Goal: Transaction & Acquisition: Obtain resource

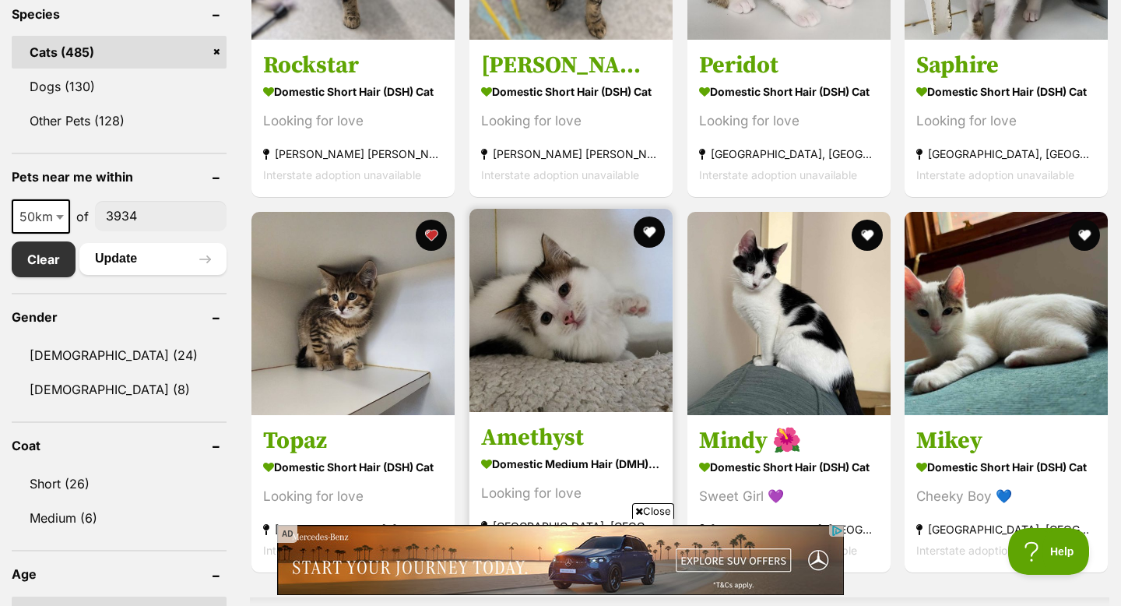
scroll to position [616, 0]
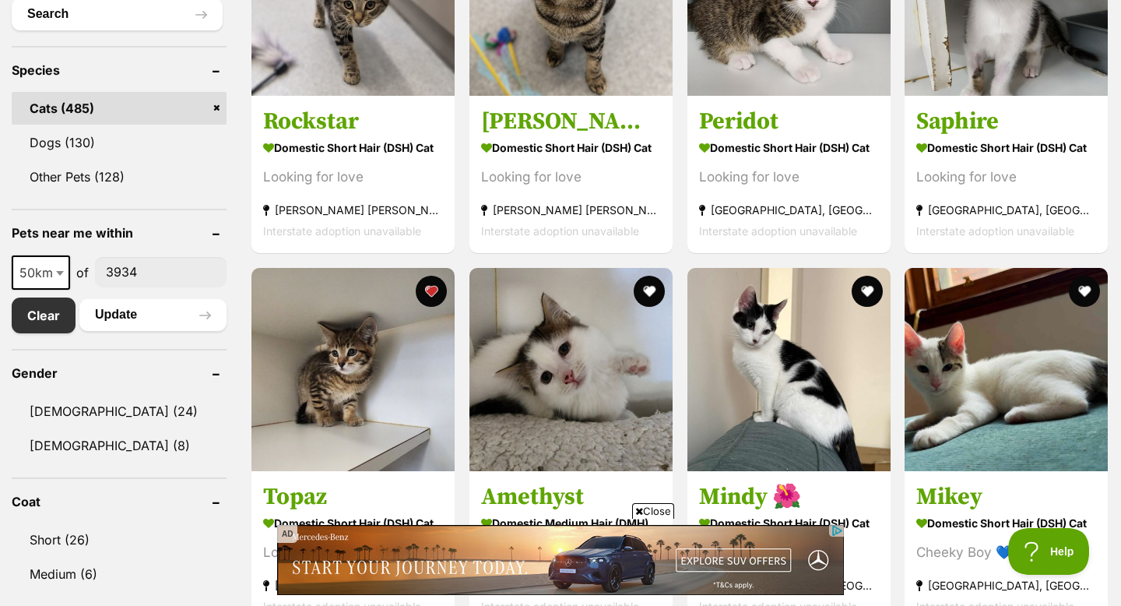
click at [58, 274] on b at bounding box center [60, 273] width 8 height 5
select select "100"
click at [94, 325] on button "Update" at bounding box center [152, 314] width 147 height 31
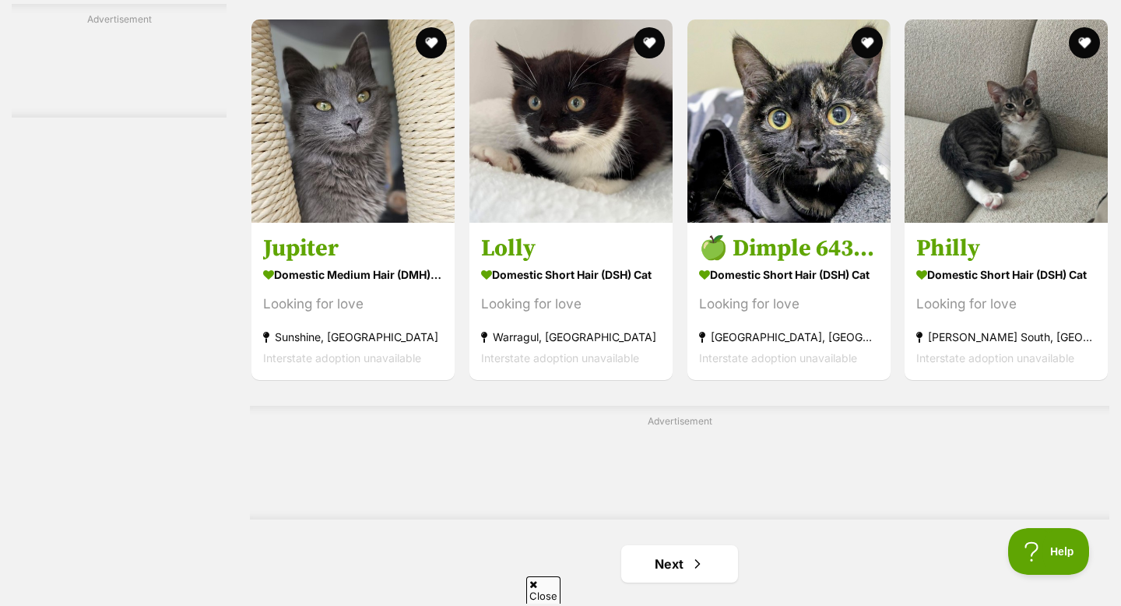
scroll to position [2305, 0]
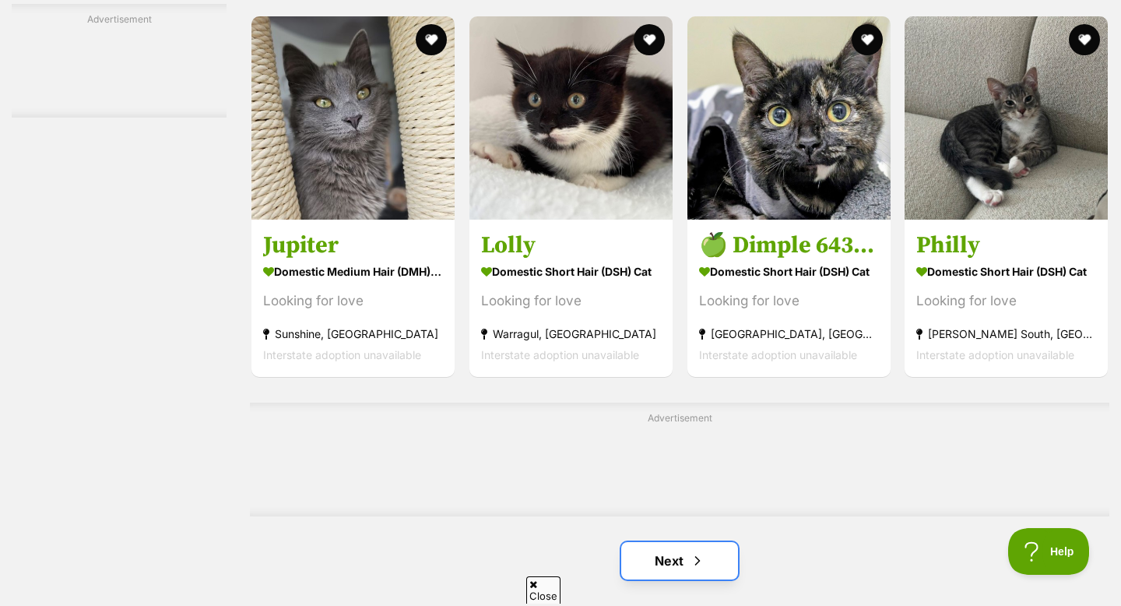
click at [678, 552] on link "Next" at bounding box center [679, 560] width 117 height 37
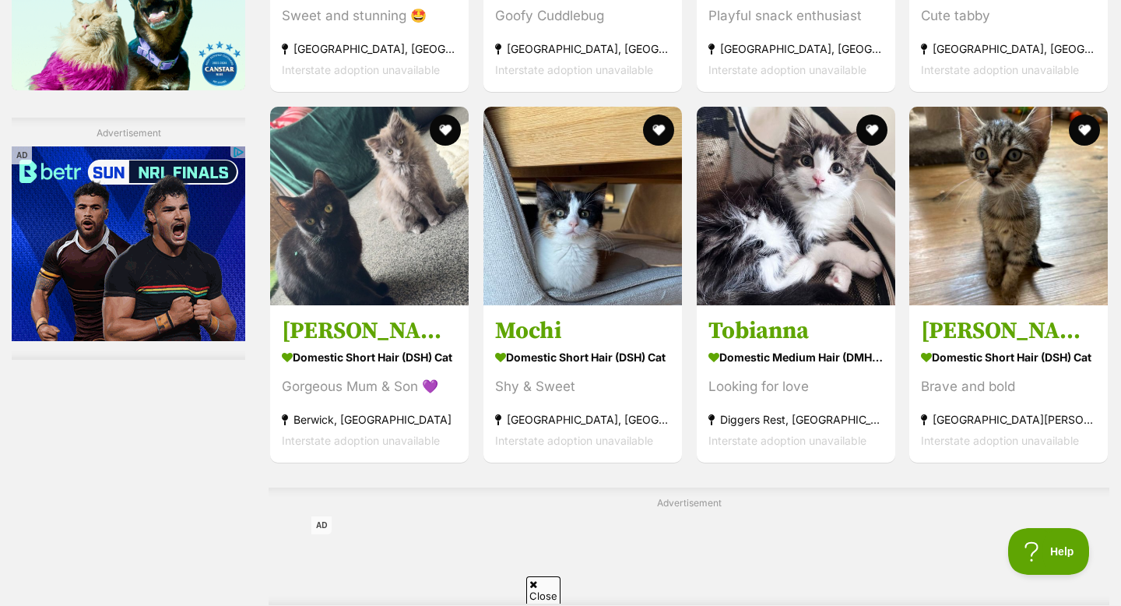
scroll to position [2464, 0]
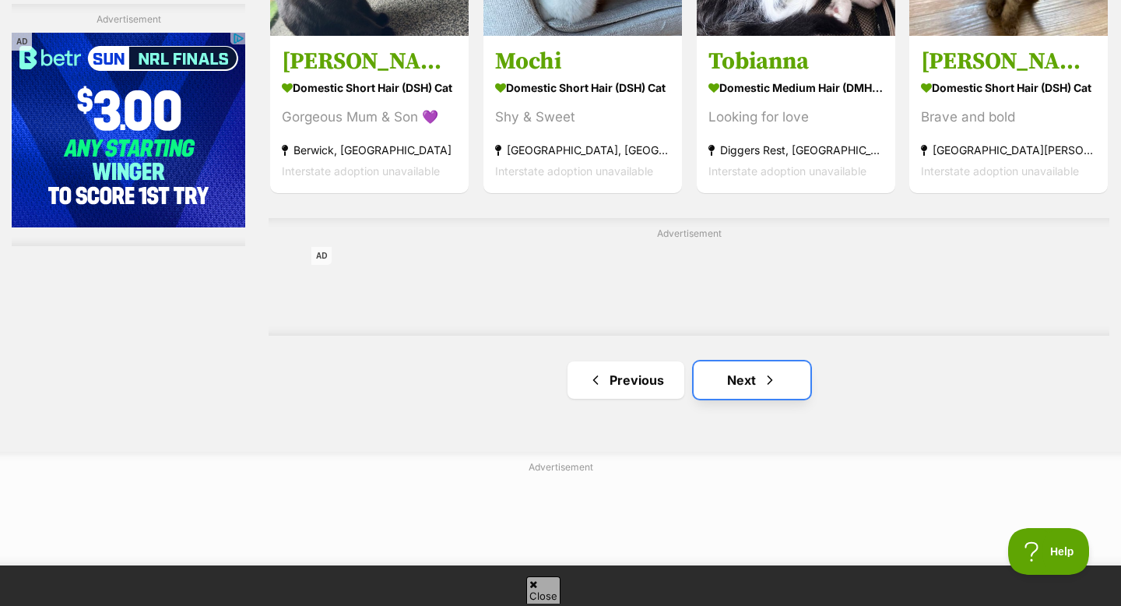
click at [741, 375] on link "Next" at bounding box center [752, 379] width 117 height 37
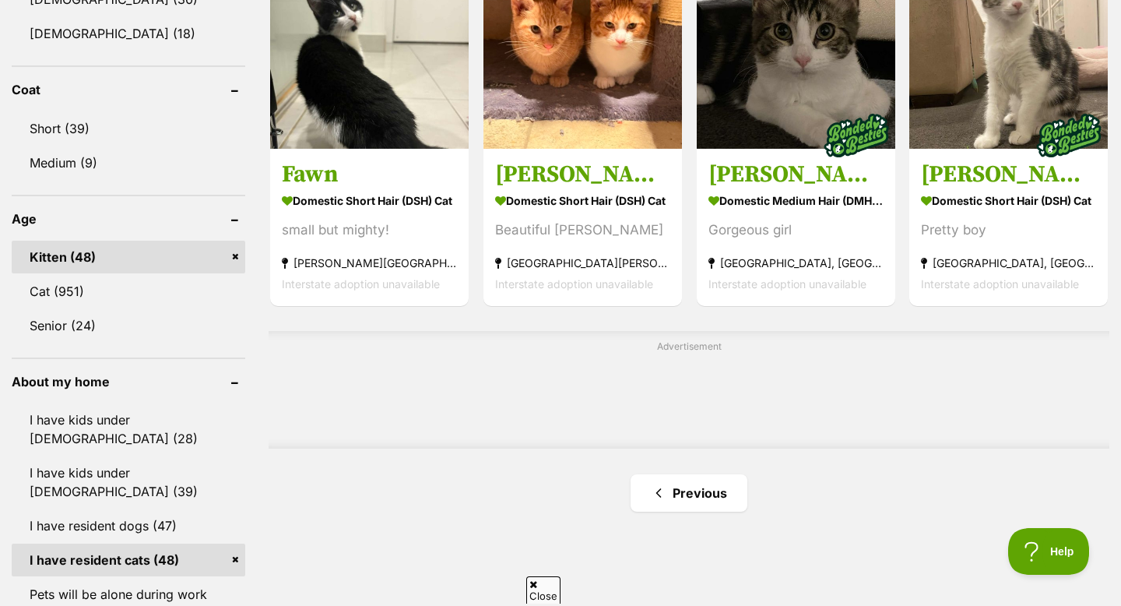
scroll to position [1031, 0]
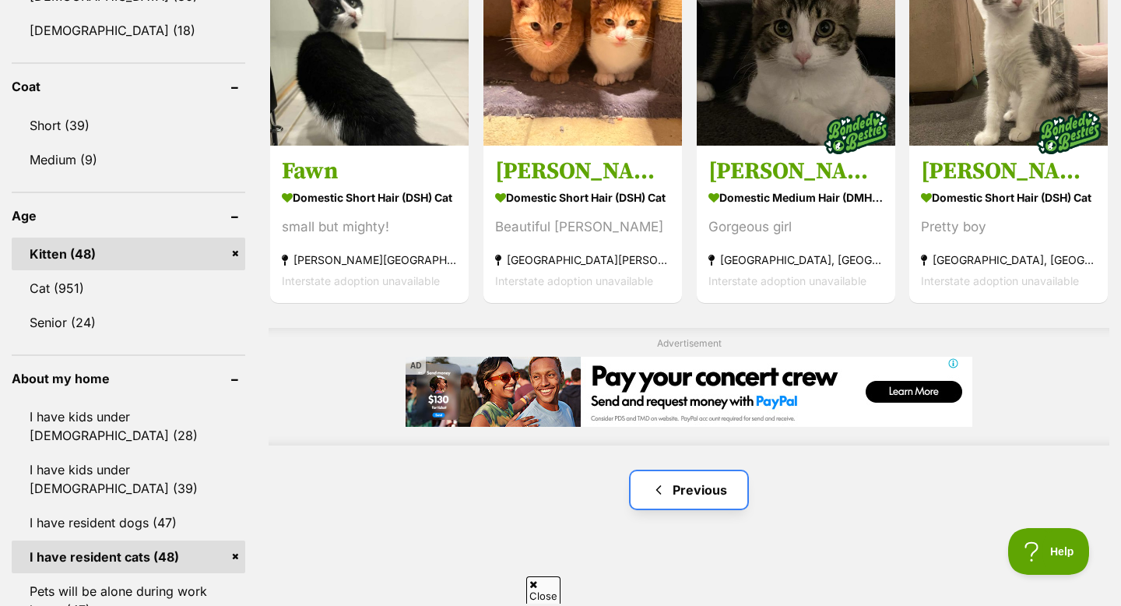
click at [660, 483] on span "Previous page" at bounding box center [659, 490] width 16 height 19
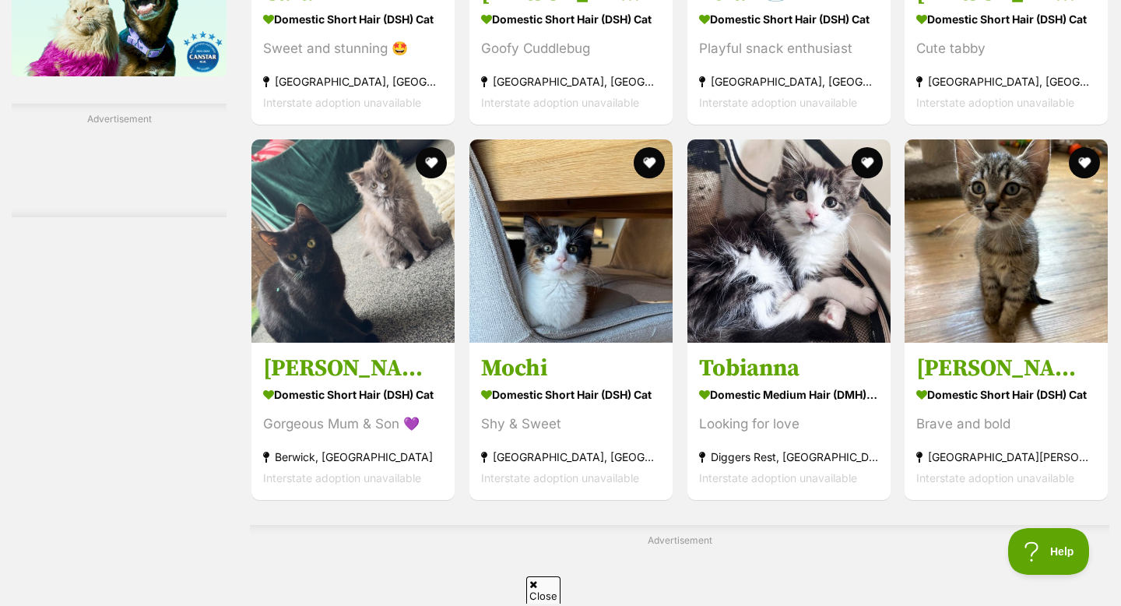
scroll to position [2387, 0]
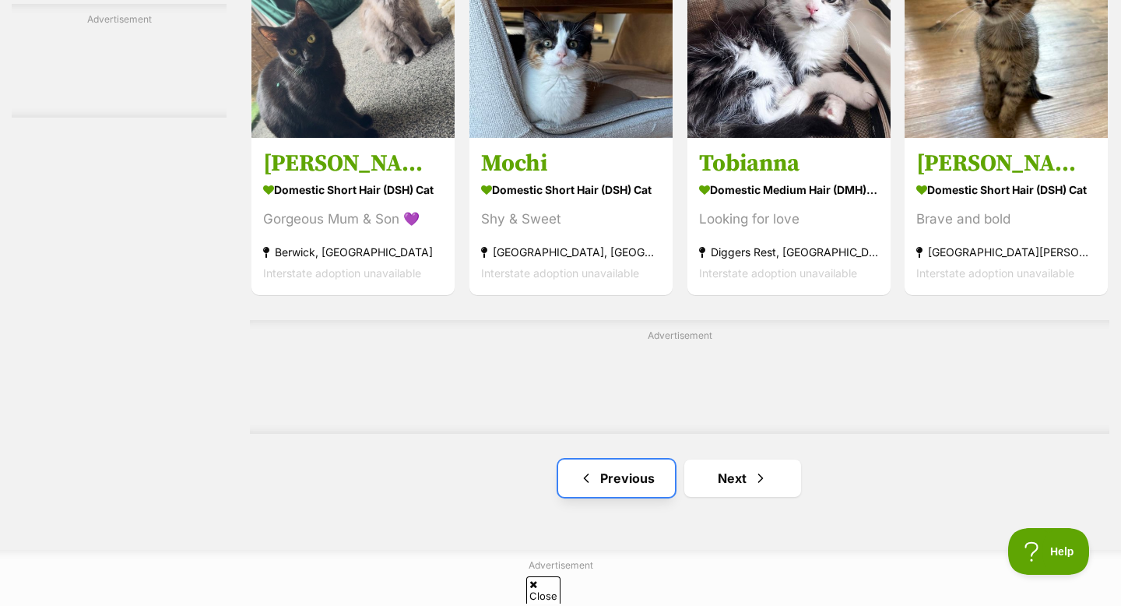
click at [642, 483] on link "Previous" at bounding box center [616, 477] width 117 height 37
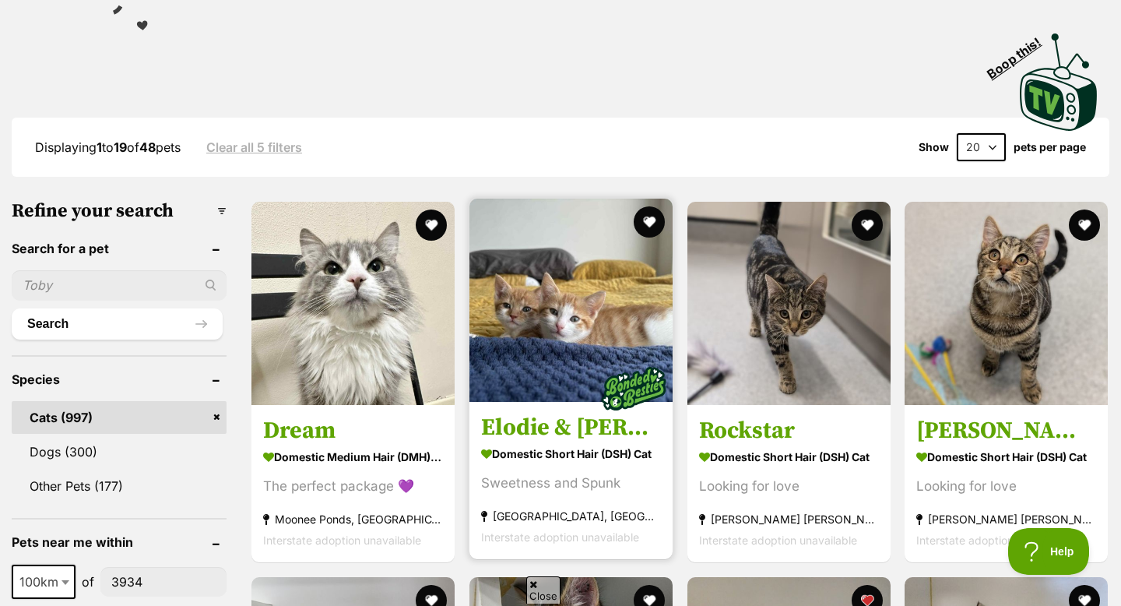
scroll to position [309, 0]
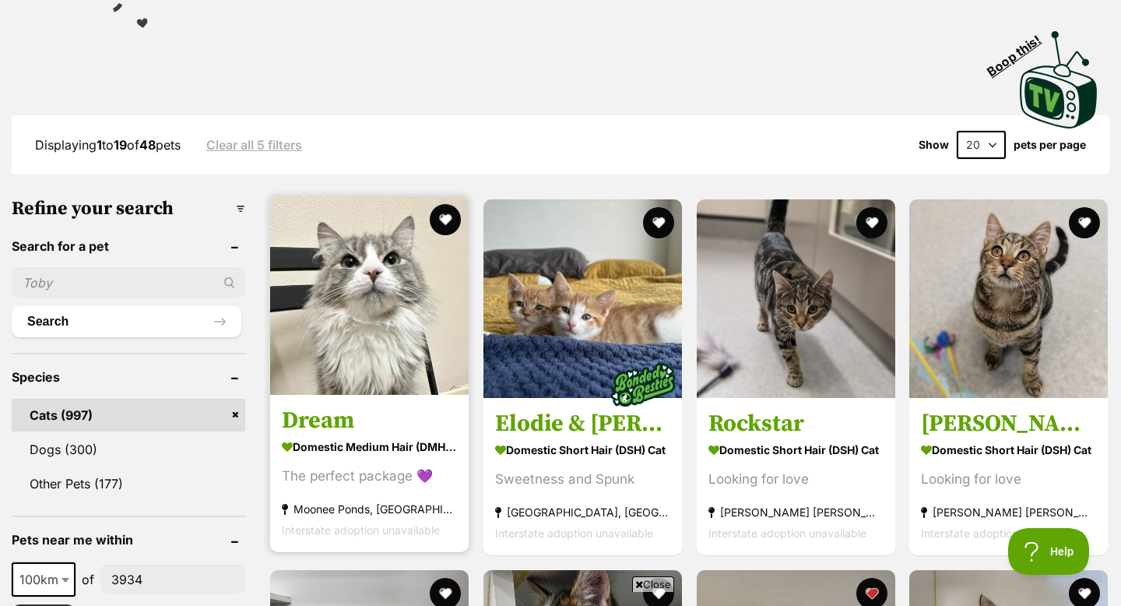
click at [382, 393] on img at bounding box center [369, 295] width 199 height 199
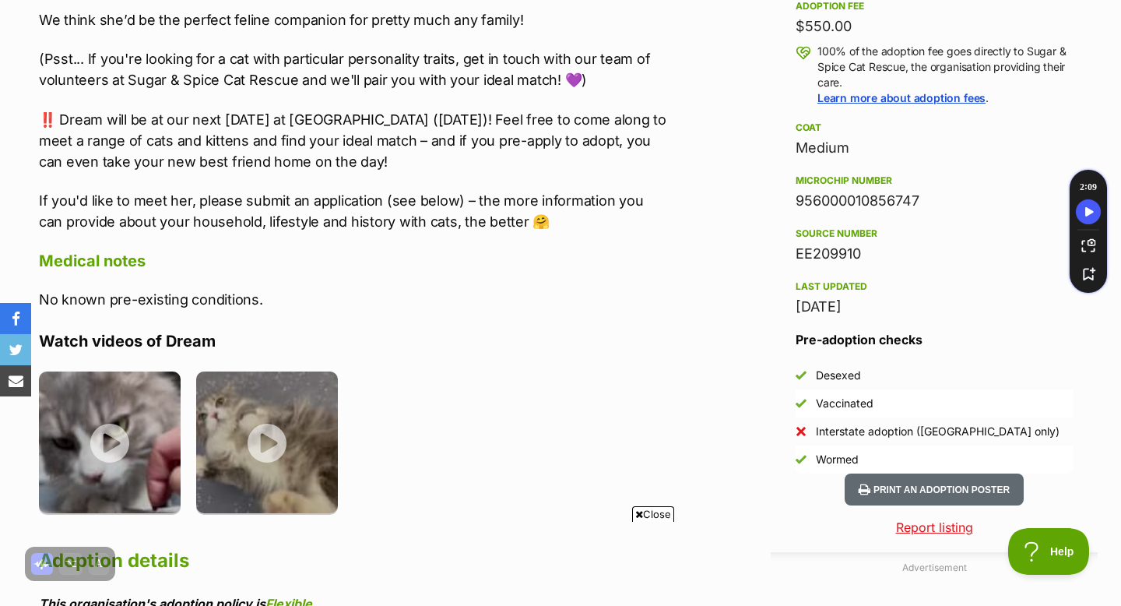
scroll to position [1657, 0]
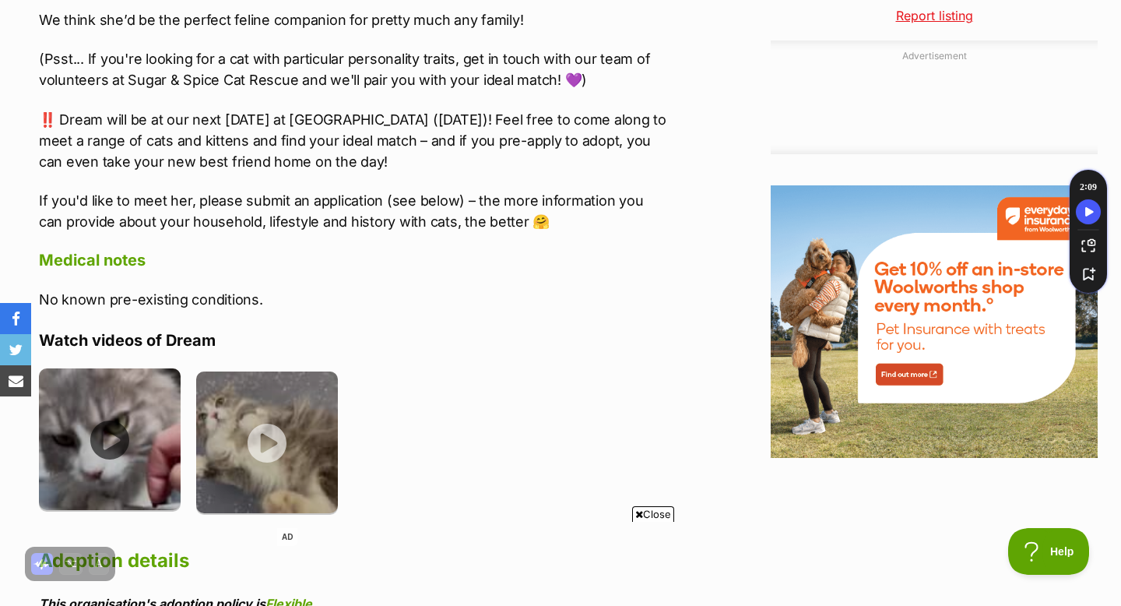
click at [54, 453] on img at bounding box center [110, 439] width 142 height 142
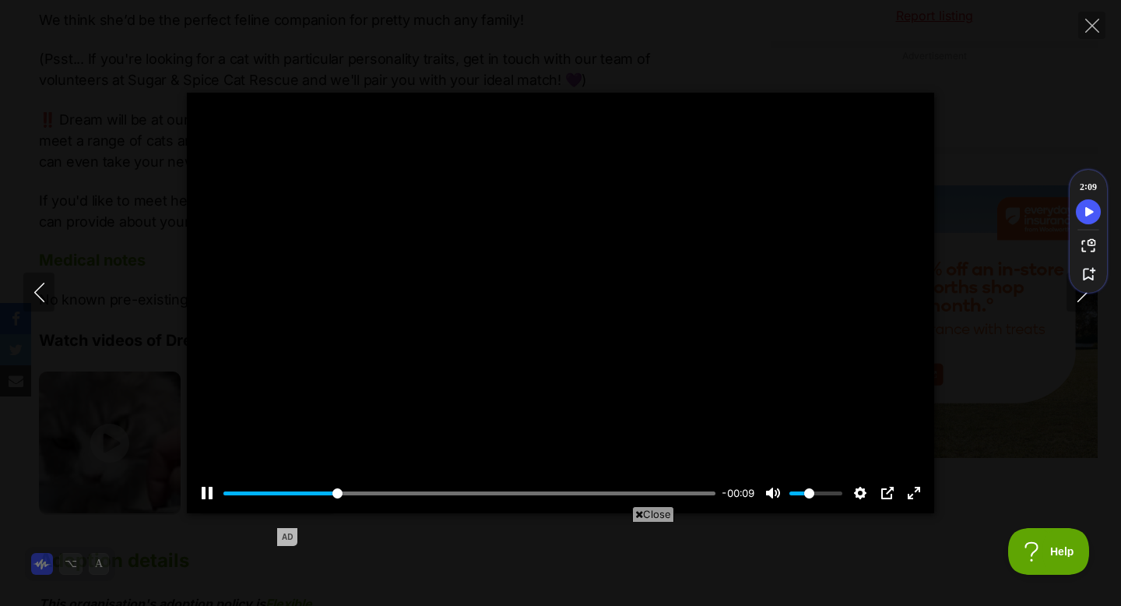
click at [579, 303] on div at bounding box center [561, 303] width 748 height 421
click at [565, 285] on button "Play" at bounding box center [560, 302] width 37 height 37
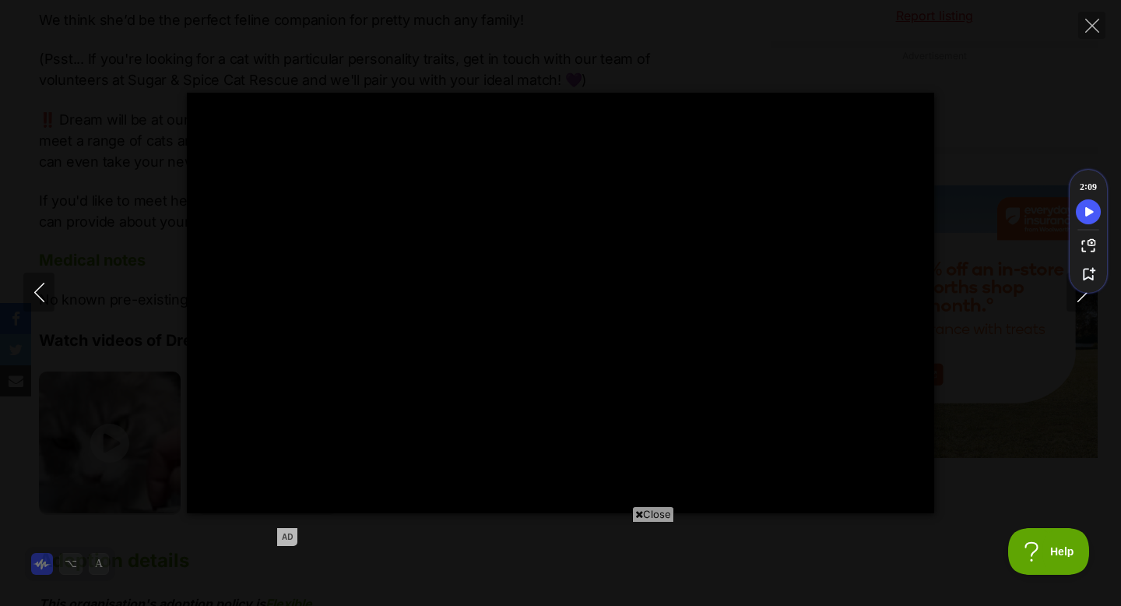
type input "100"
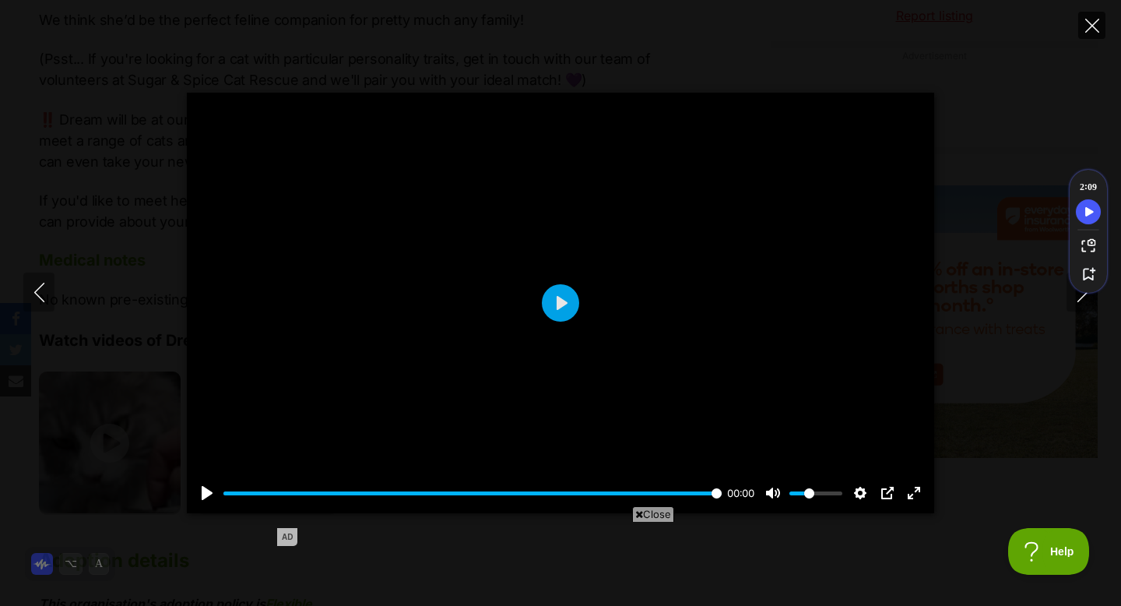
click at [1104, 26] on button "Close" at bounding box center [1092, 25] width 27 height 27
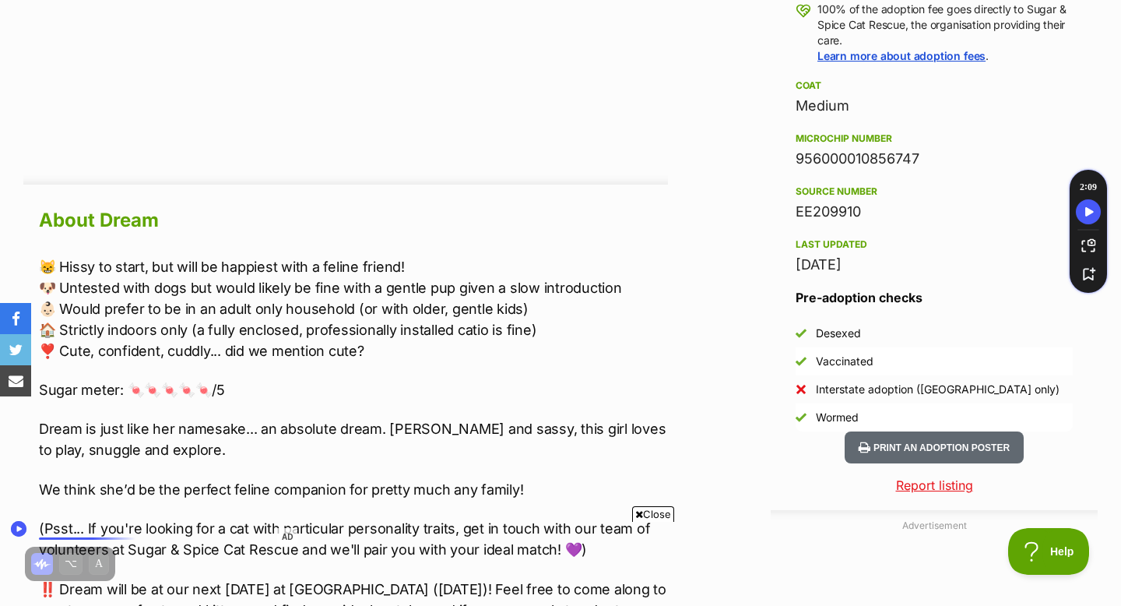
scroll to position [1181, 0]
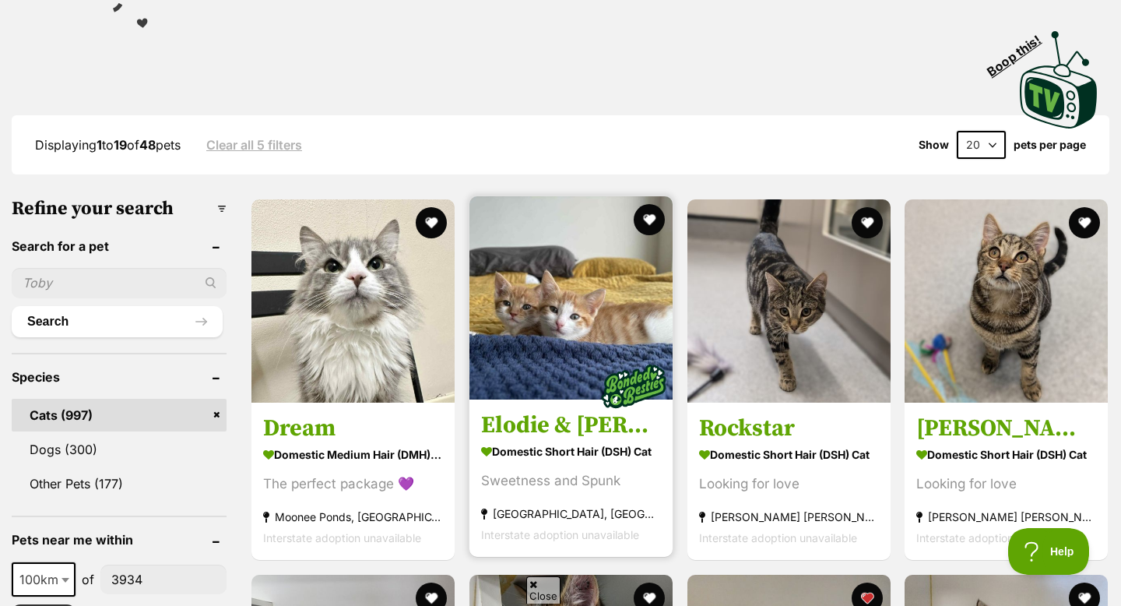
scroll to position [599, 0]
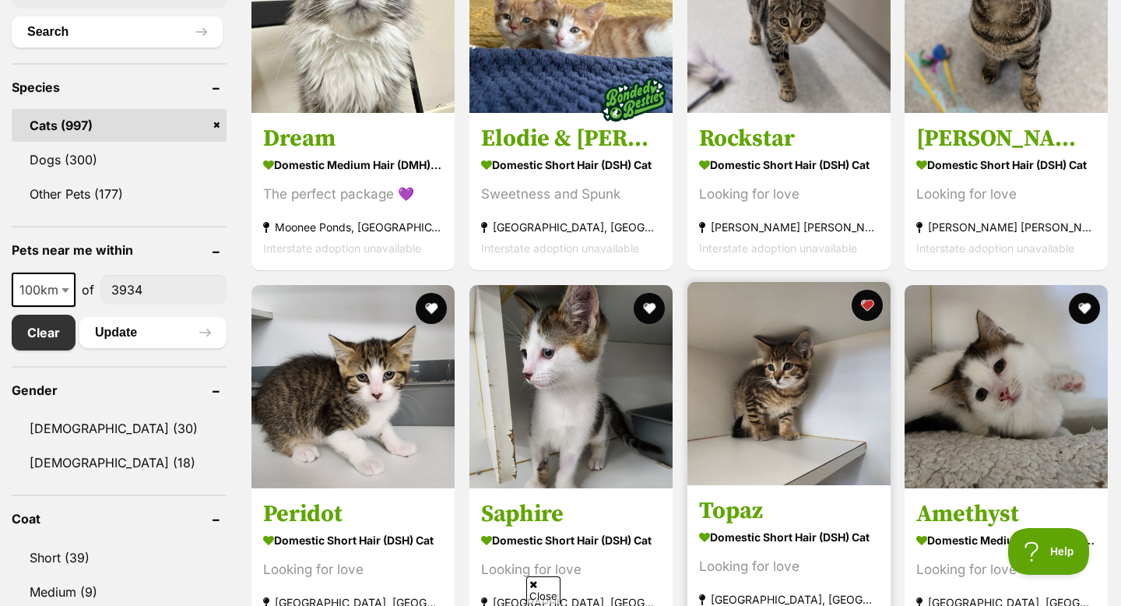
click at [812, 363] on img at bounding box center [789, 383] width 203 height 203
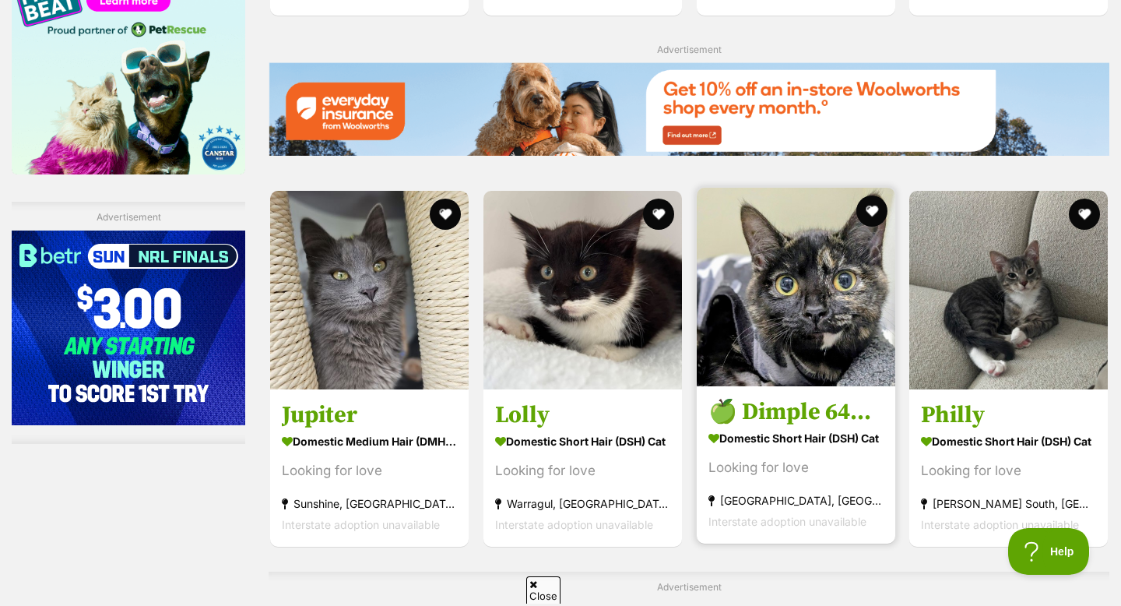
click at [783, 386] on img at bounding box center [796, 287] width 199 height 199
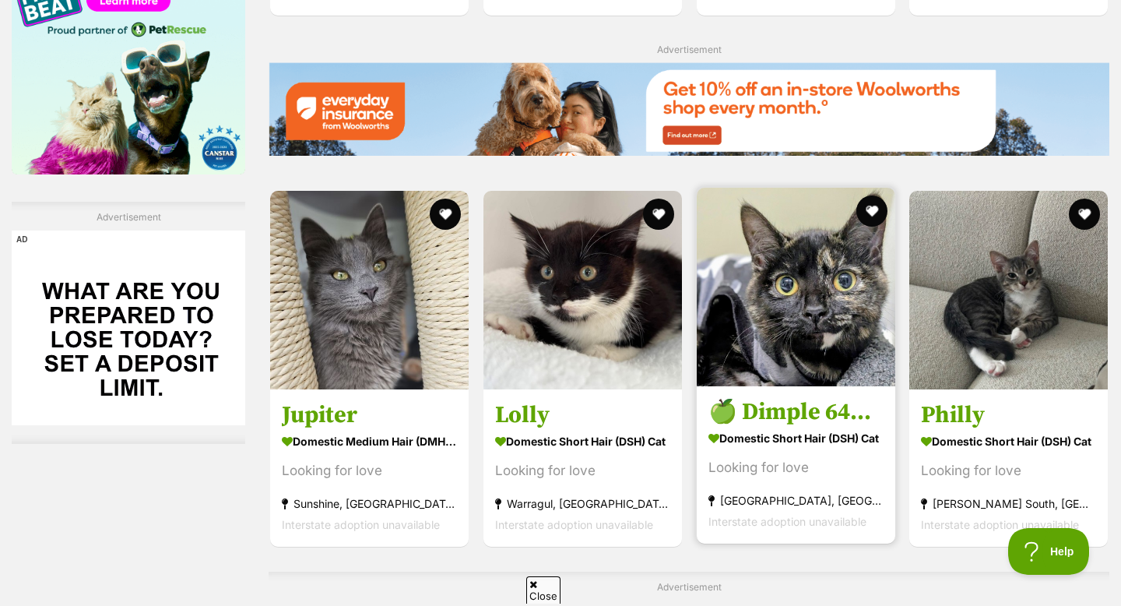
click at [766, 419] on h3 "🍏 Dimple 6431 🍏" at bounding box center [796, 412] width 175 height 30
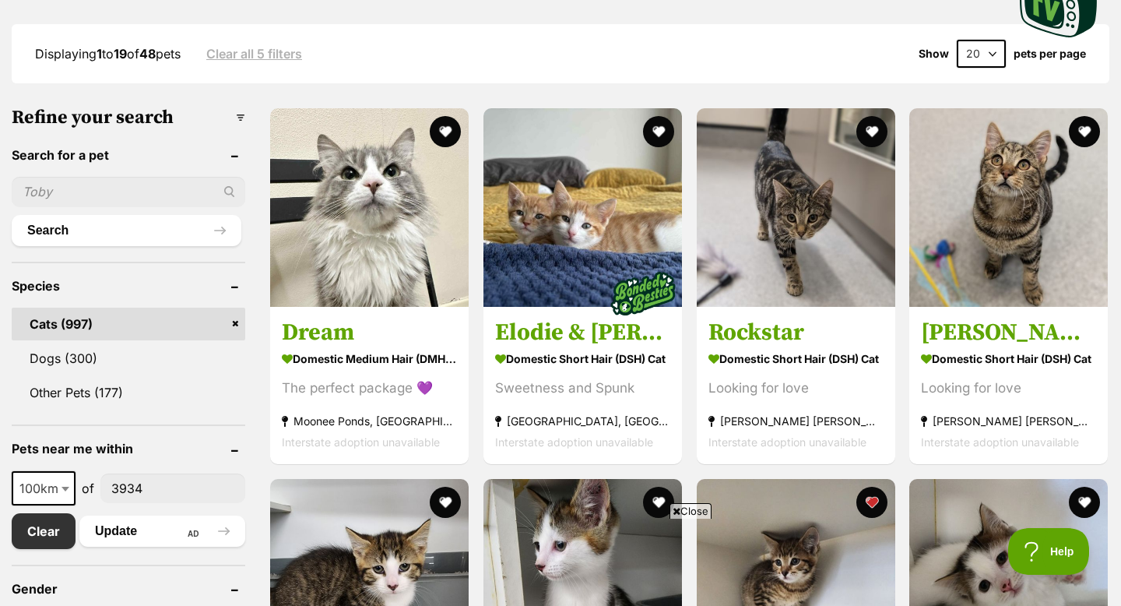
scroll to position [401, 0]
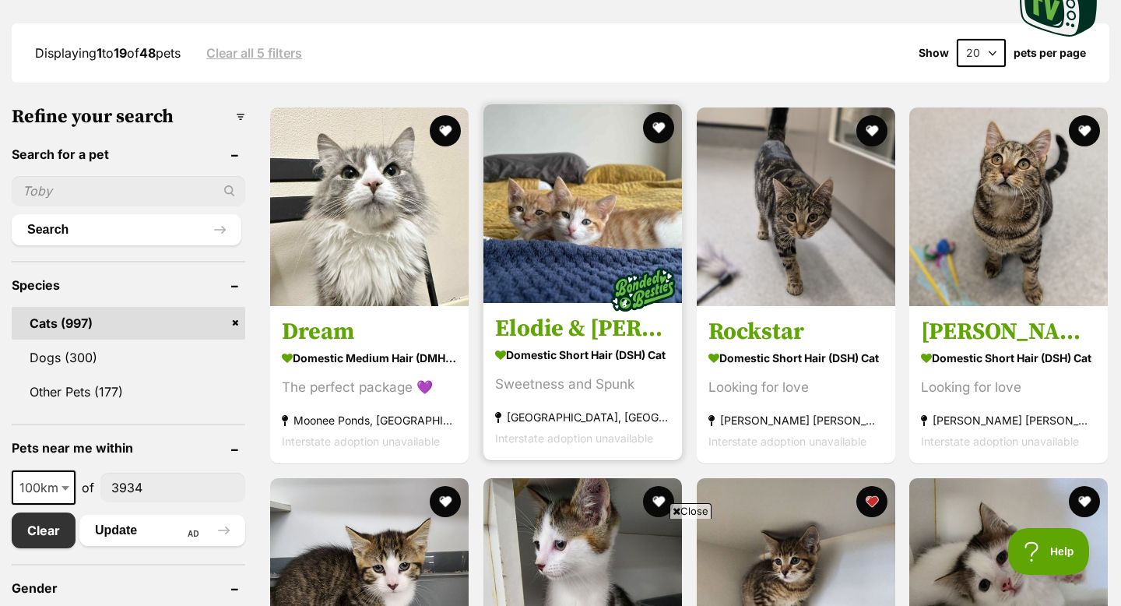
click at [540, 221] on img at bounding box center [583, 203] width 199 height 199
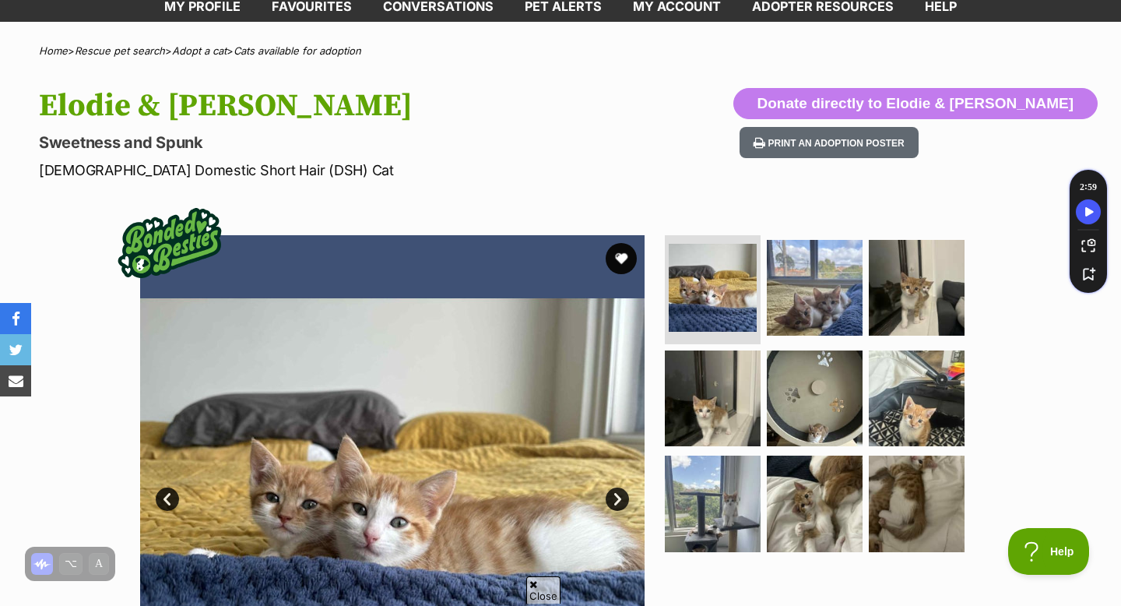
scroll to position [111, 0]
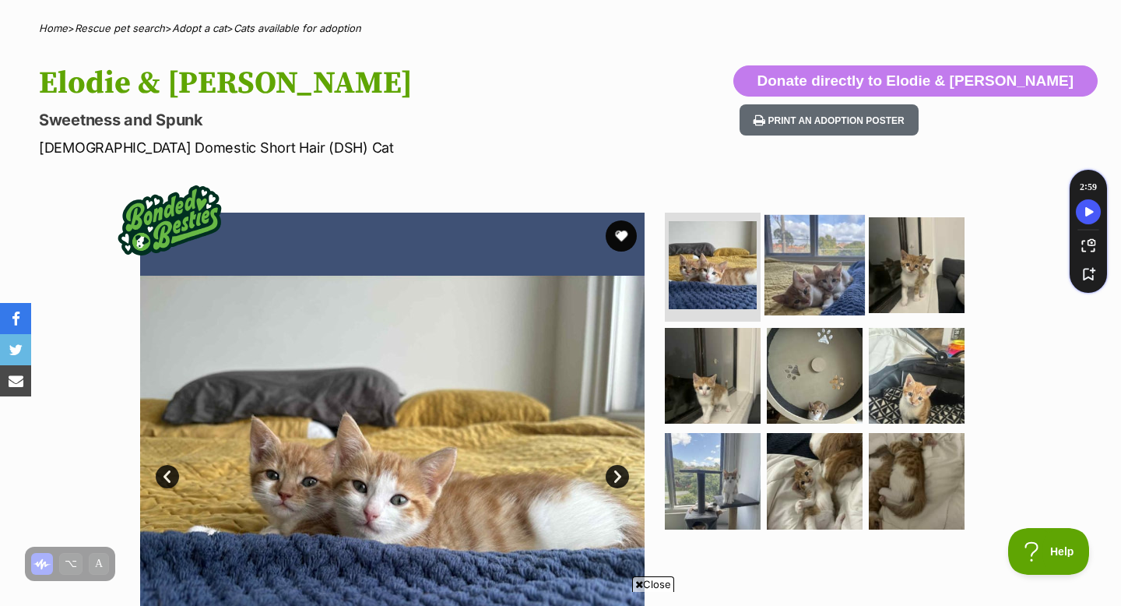
click at [857, 276] on img at bounding box center [815, 265] width 100 height 100
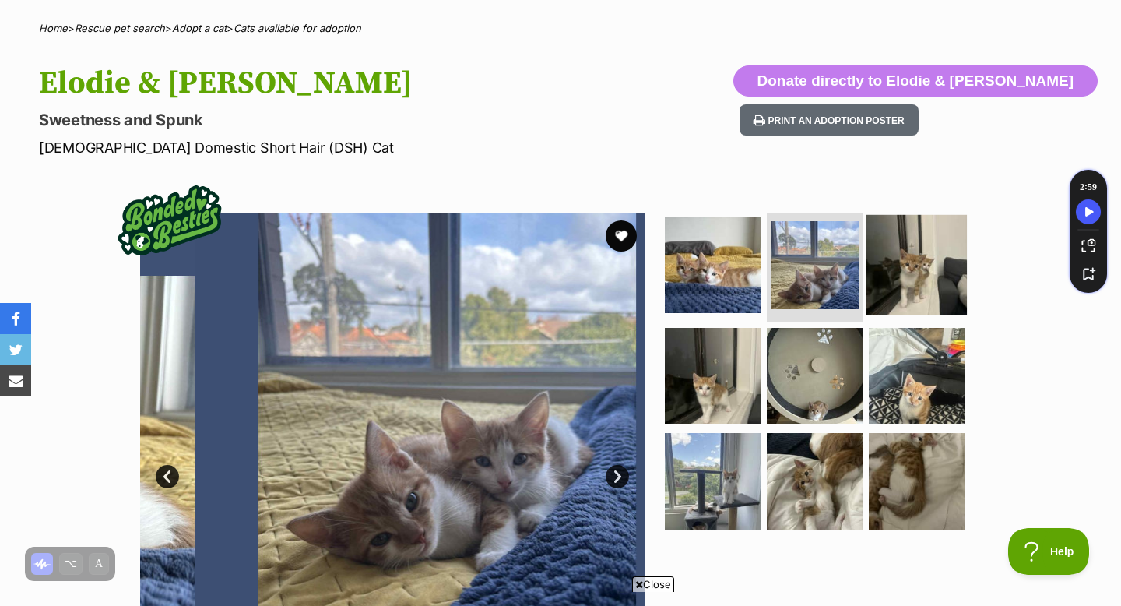
scroll to position [0, 0]
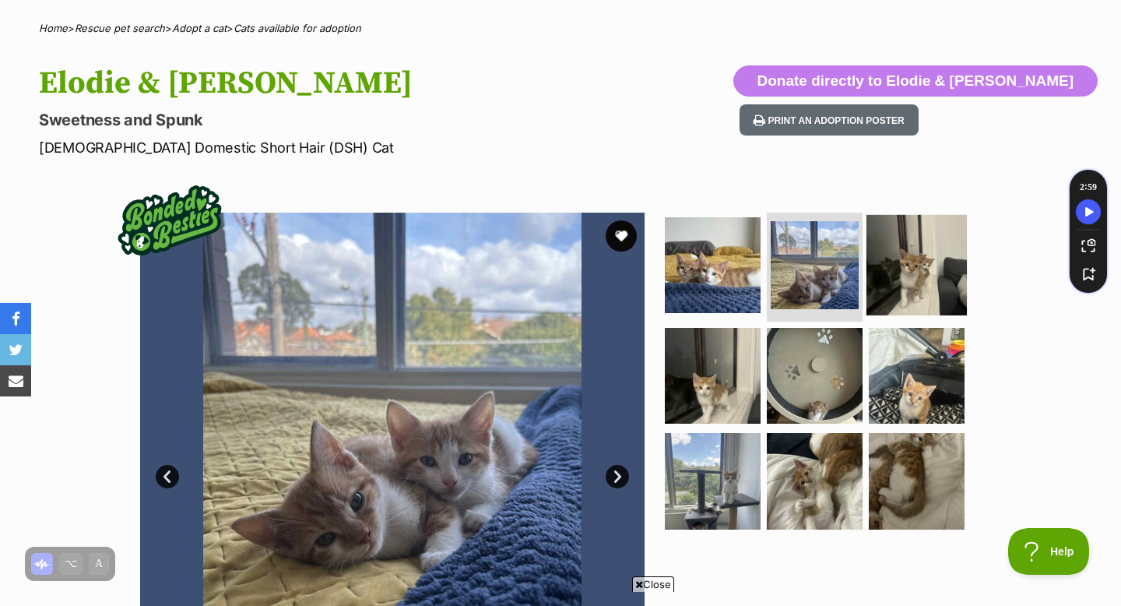
click at [909, 273] on img at bounding box center [917, 265] width 100 height 100
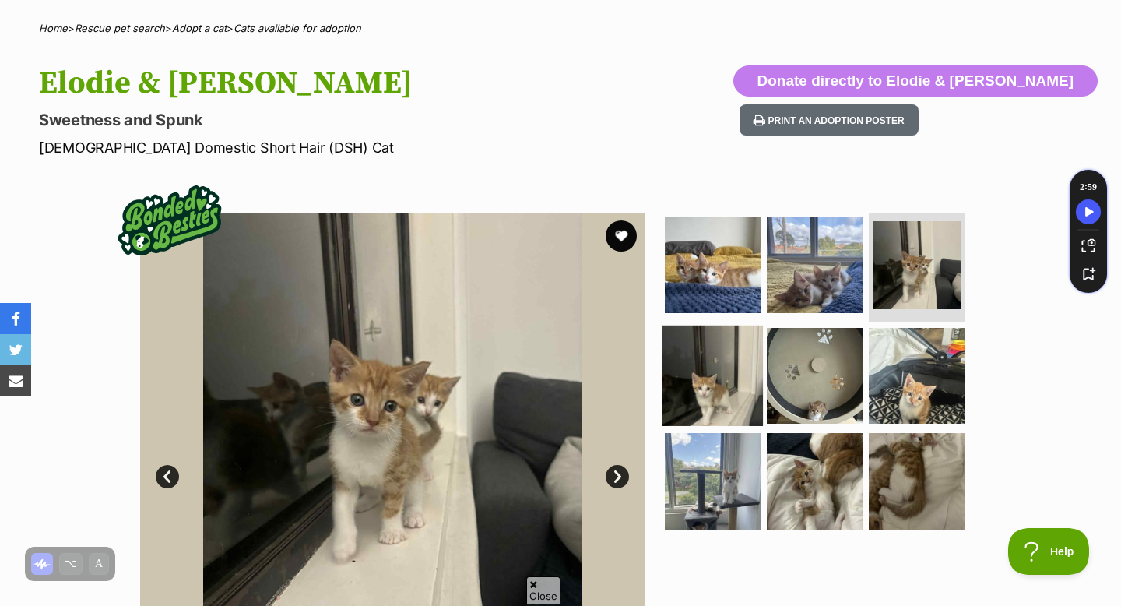
click at [727, 363] on img at bounding box center [713, 375] width 100 height 100
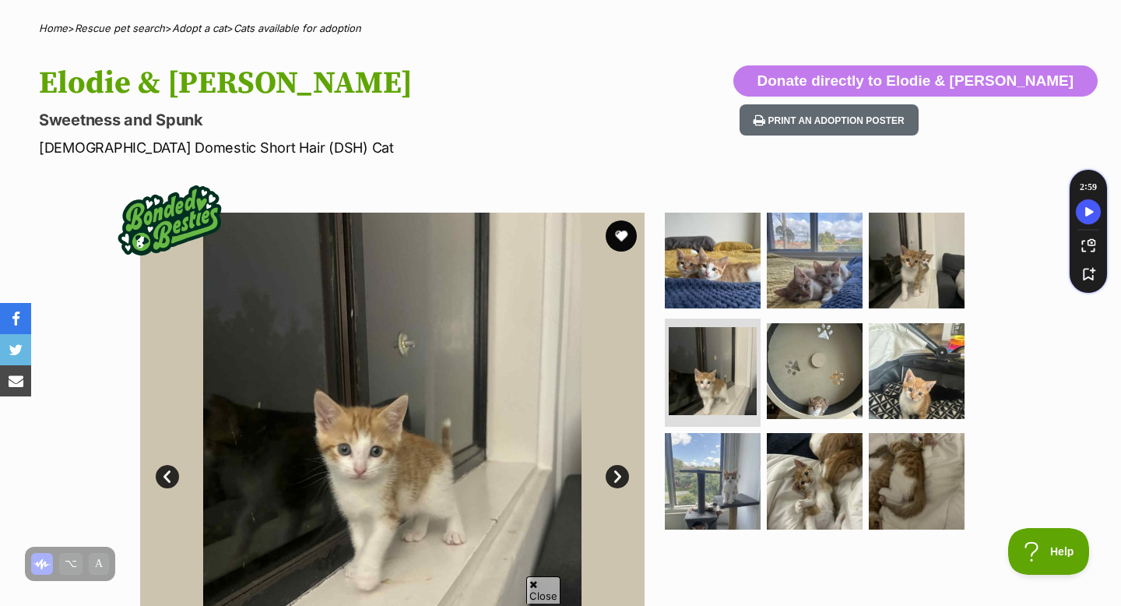
scroll to position [100, 0]
